Goal: Information Seeking & Learning: Find specific fact

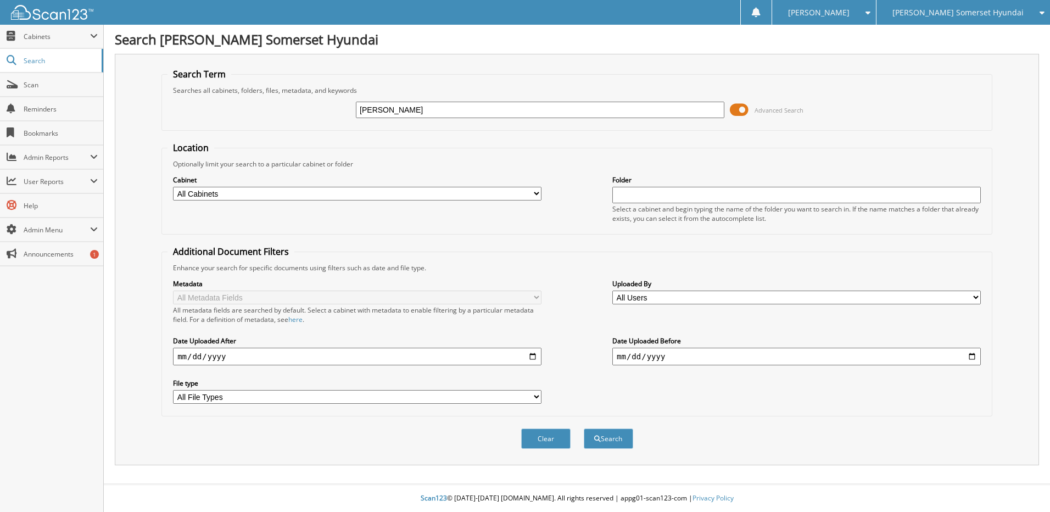
type input "[PERSON_NAME]"
click at [584, 428] on button "Search" at bounding box center [608, 438] width 49 height 20
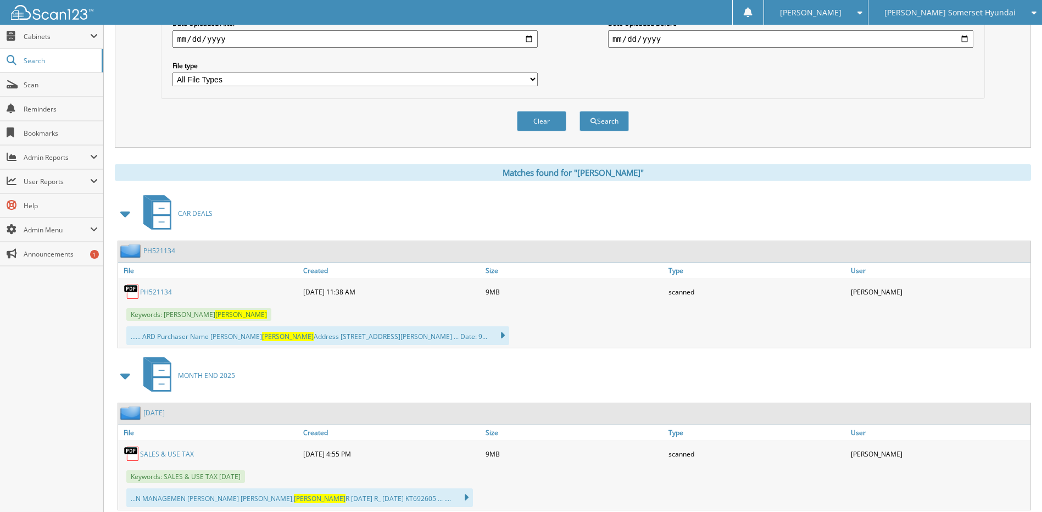
scroll to position [384, 0]
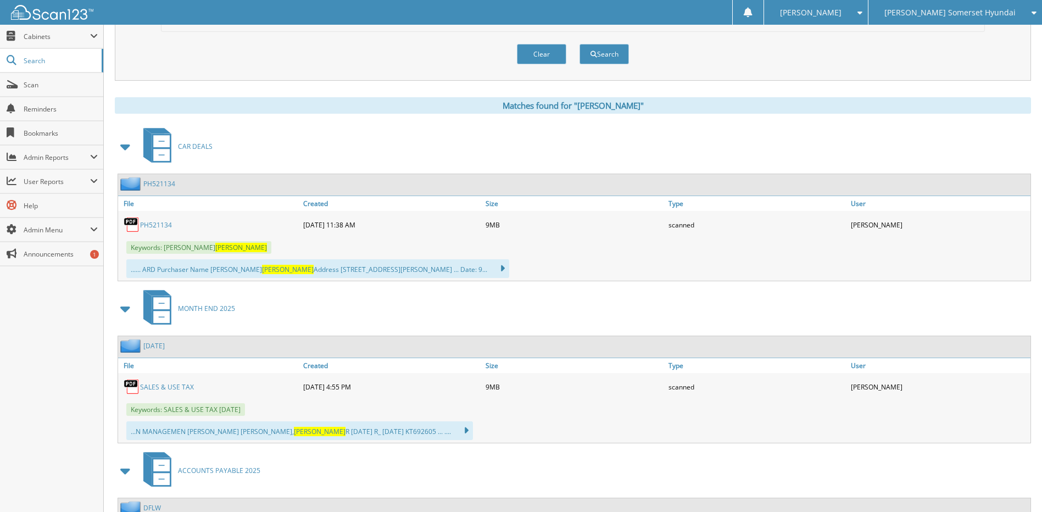
click at [160, 227] on link "PH521134" at bounding box center [156, 224] width 32 height 9
click at [161, 187] on link "PH521134" at bounding box center [159, 183] width 32 height 9
